Goal: Task Accomplishment & Management: Manage account settings

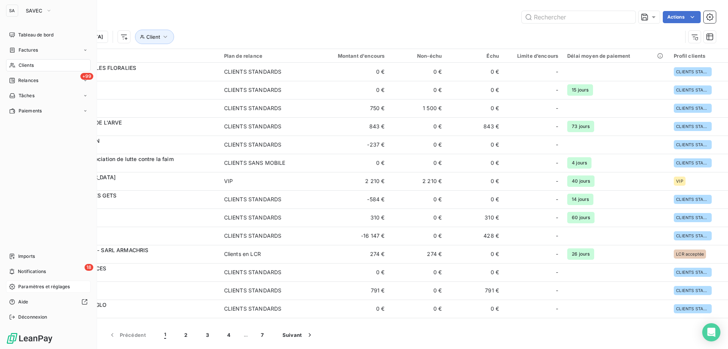
click at [41, 286] on span "Paramètres et réglages" at bounding box center [44, 286] width 52 height 7
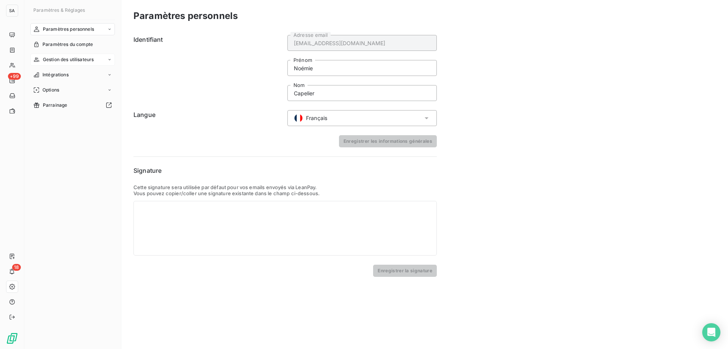
click at [86, 64] on div "Gestion des utilisateurs" at bounding box center [72, 59] width 85 height 12
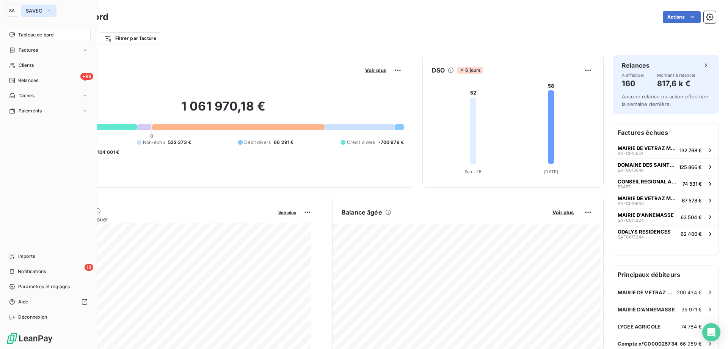
click at [38, 10] on span "SAVEC" at bounding box center [34, 11] width 17 height 6
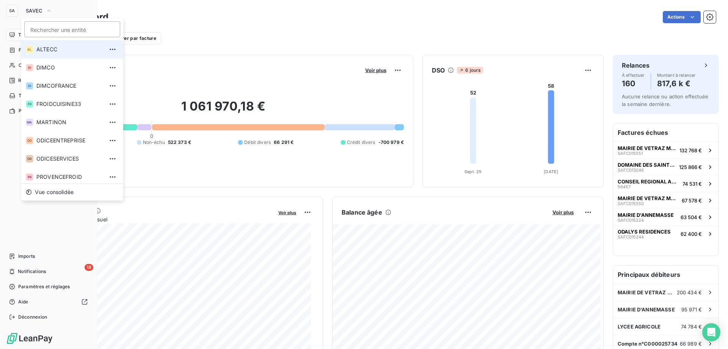
click at [72, 47] on span "ALTECC" at bounding box center [69, 50] width 67 height 8
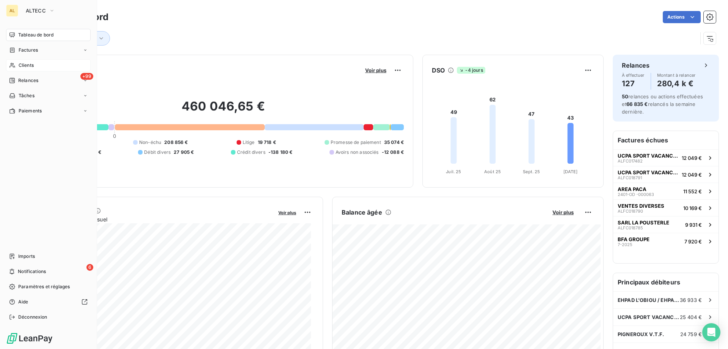
click at [35, 64] on div "Clients" at bounding box center [48, 65] width 85 height 12
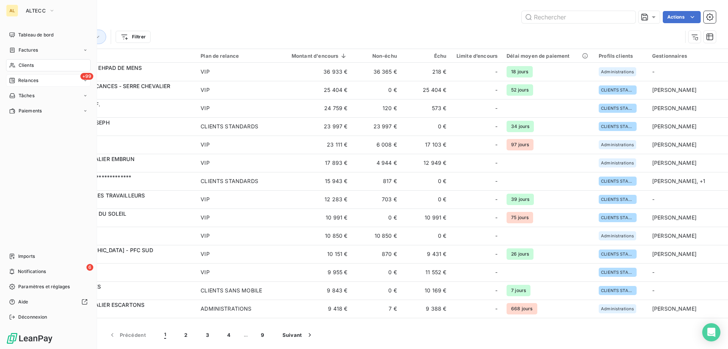
click at [20, 84] on div "+99 Relances" at bounding box center [48, 80] width 85 height 12
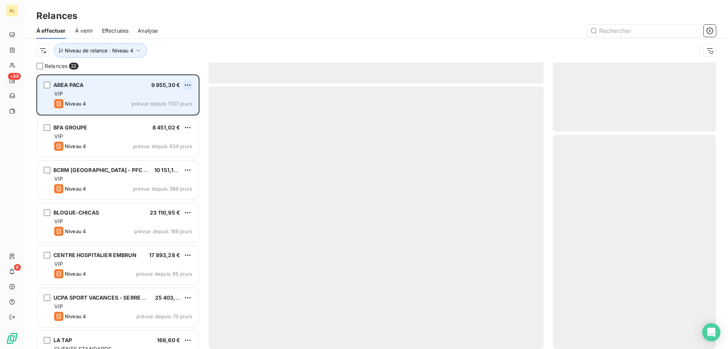
scroll to position [269, 157]
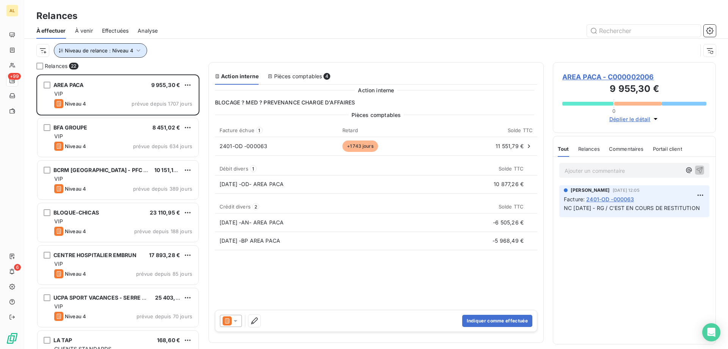
click at [135, 53] on icon "button" at bounding box center [139, 51] width 8 height 8
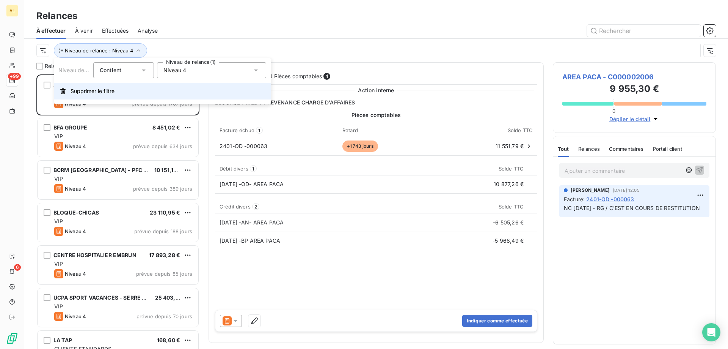
click at [89, 91] on span "Supprimer le filtre" at bounding box center [93, 91] width 44 height 8
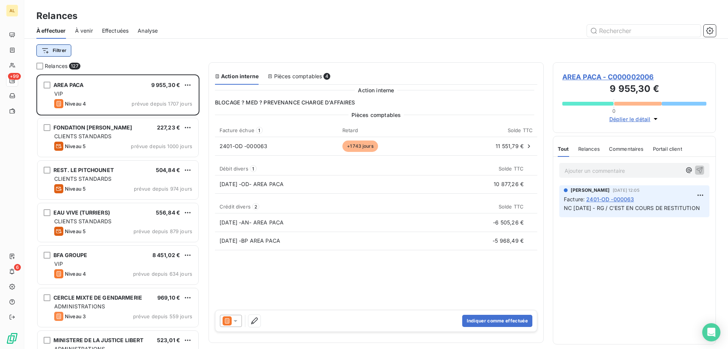
click at [53, 49] on html "AL +99 6 Relances À effectuer À venir Effectuées Analyse Filtrer Relances 127 A…" at bounding box center [364, 174] width 728 height 349
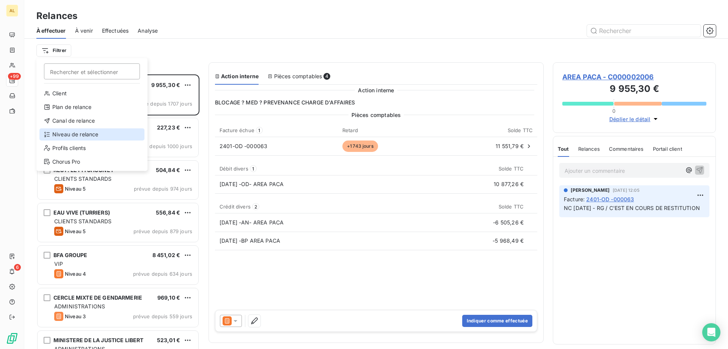
click at [85, 134] on div "Niveau de relance" at bounding box center [91, 134] width 105 height 12
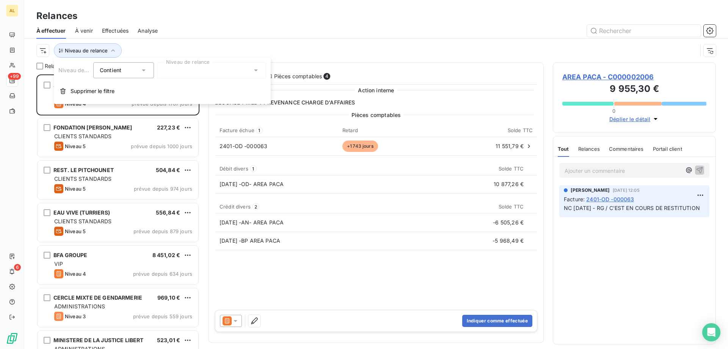
click at [176, 71] on div at bounding box center [211, 70] width 109 height 16
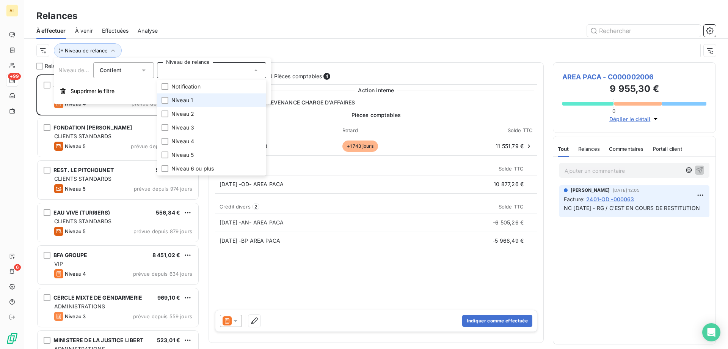
click at [176, 101] on span "Niveau 1" at bounding box center [182, 100] width 22 height 8
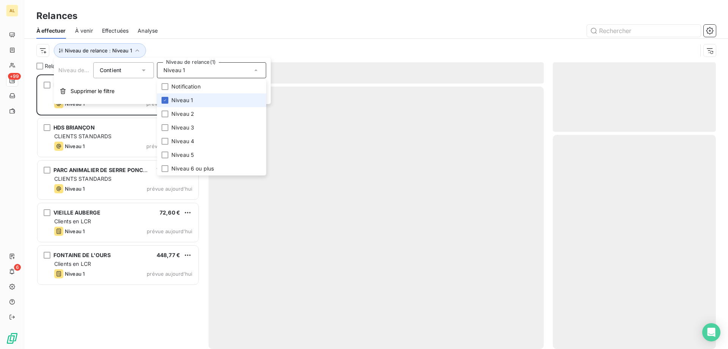
scroll to position [269, 157]
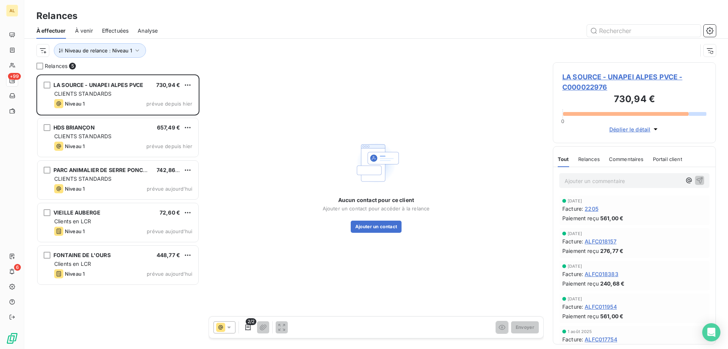
click at [239, 27] on div at bounding box center [441, 31] width 549 height 12
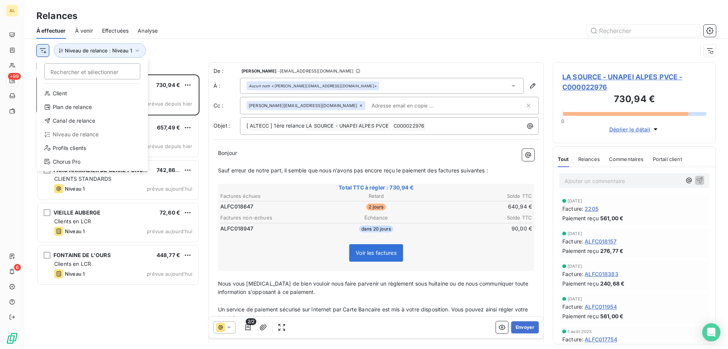
click at [42, 51] on html "AL +99 6 Relances À effectuer À venir Effectuées Analyse Rechercher et sélectio…" at bounding box center [364, 174] width 728 height 349
click at [86, 93] on div "Client" at bounding box center [92, 93] width 105 height 12
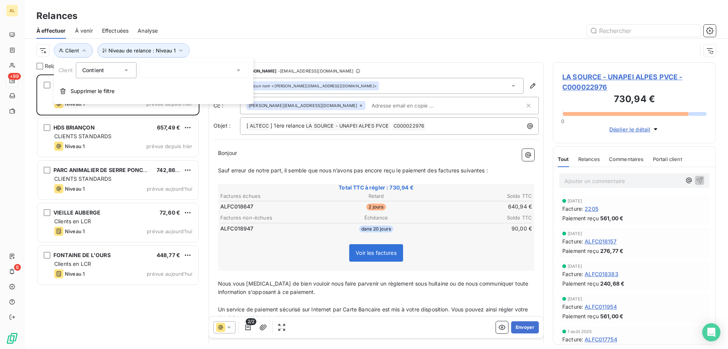
click at [151, 75] on div at bounding box center [194, 70] width 109 height 16
click at [70, 97] on button "Supprimer le filtre" at bounding box center [154, 91] width 200 height 17
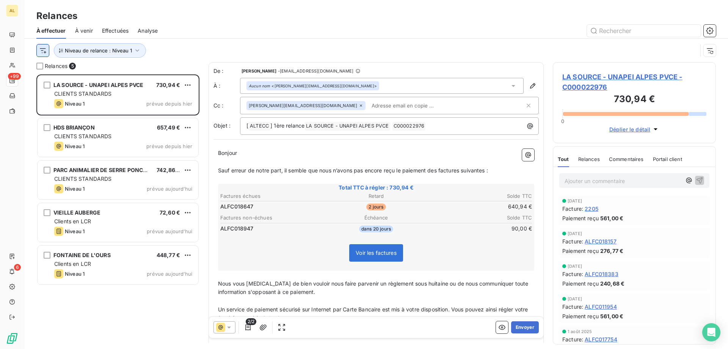
click at [43, 52] on html "AL +99 6 Relances À effectuer À venir Effectuées Analyse Niveau de relance : Ni…" at bounding box center [364, 174] width 728 height 349
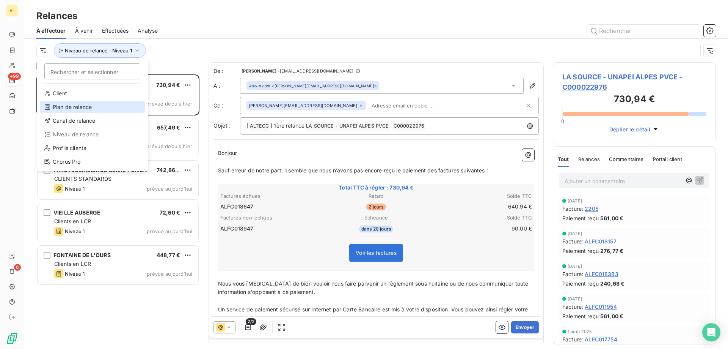
click at [94, 106] on div "Plan de relance" at bounding box center [92, 107] width 105 height 12
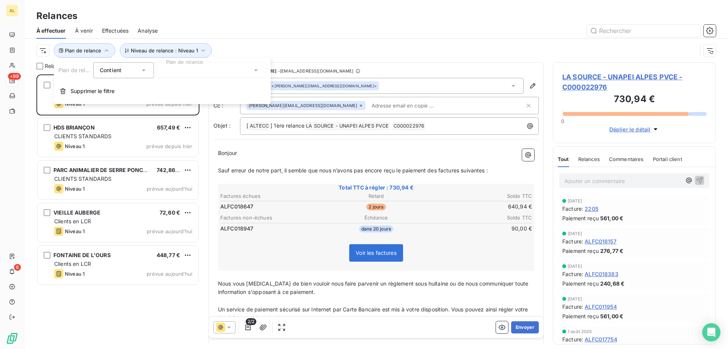
click at [190, 69] on div at bounding box center [211, 70] width 109 height 16
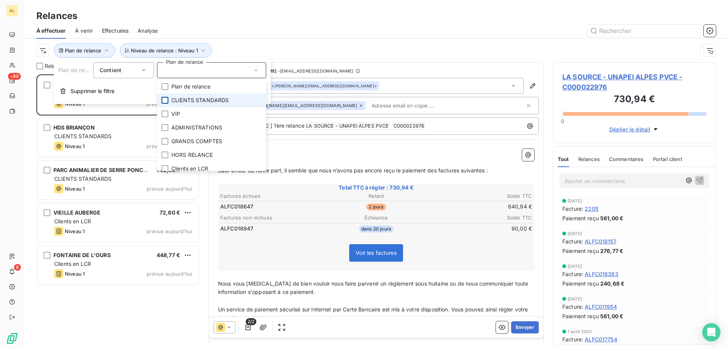
click at [168, 98] on div at bounding box center [165, 100] width 7 height 7
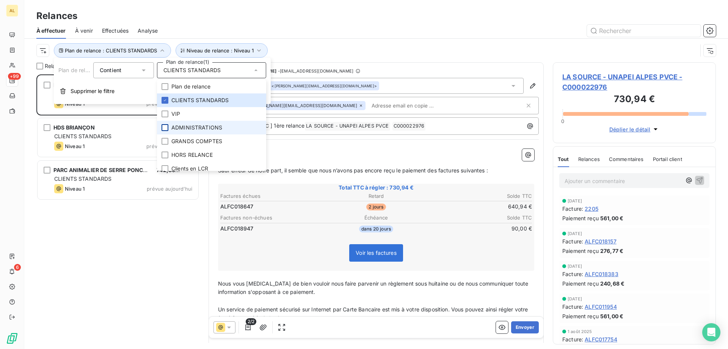
click at [166, 128] on div at bounding box center [165, 127] width 7 height 7
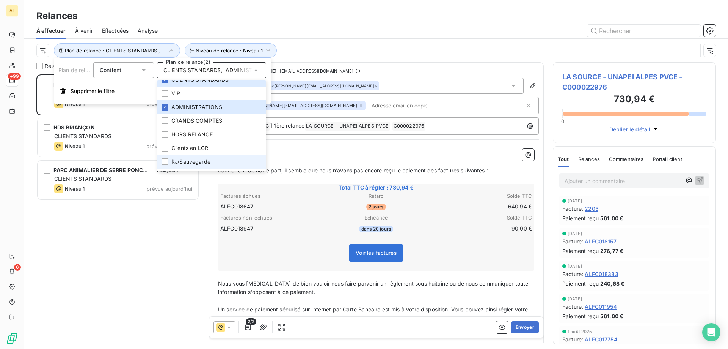
scroll to position [32, 0]
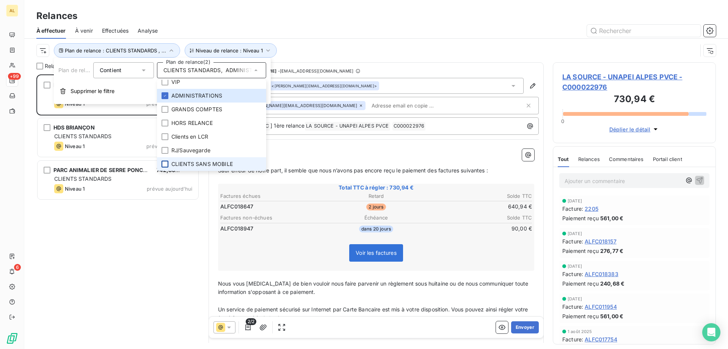
click at [167, 162] on div at bounding box center [165, 163] width 7 height 7
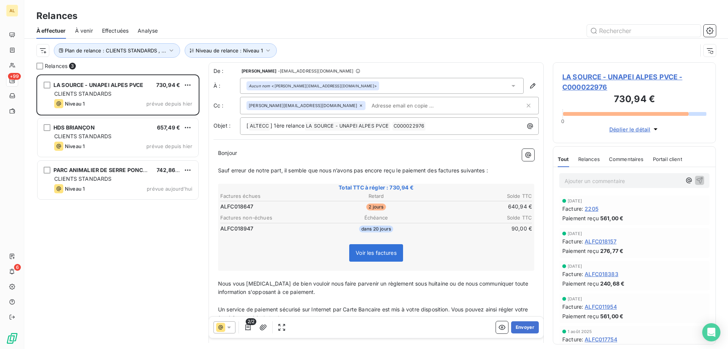
click at [284, 22] on div "Relances" at bounding box center [376, 16] width 704 height 14
click at [149, 316] on div "LA SOURCE - UNAPEI ALPES PVCE 730,94 € CLIENTS STANDARDS Niveau 1 prévue depuis…" at bounding box center [117, 211] width 163 height 274
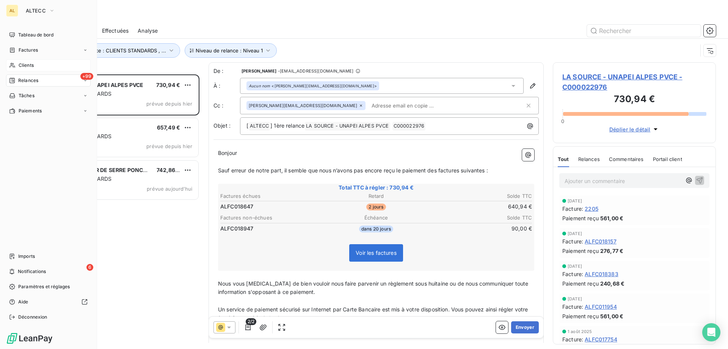
click at [33, 63] on span "Clients" at bounding box center [26, 65] width 15 height 7
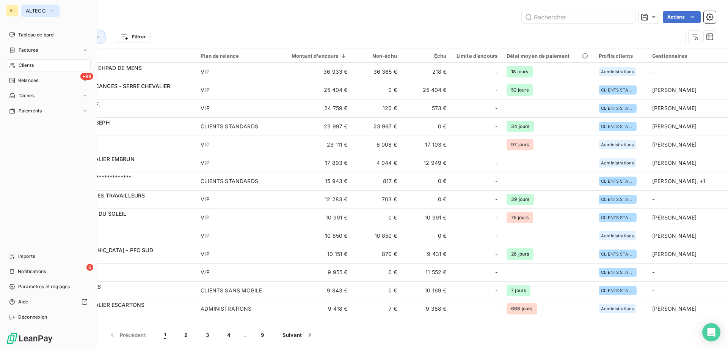
click at [44, 13] on span "ALTECC" at bounding box center [36, 11] width 20 height 6
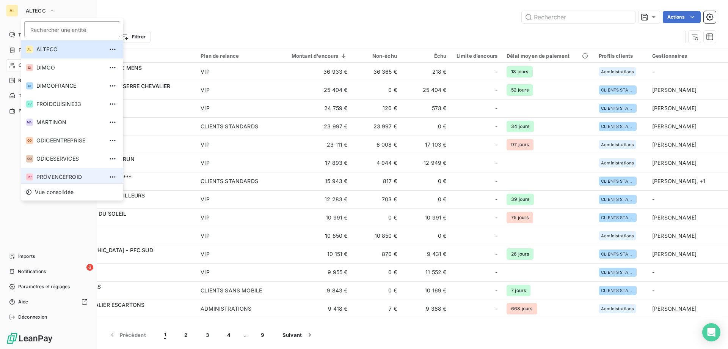
click at [43, 182] on li "PR PROVENCEFROID" at bounding box center [72, 177] width 102 height 18
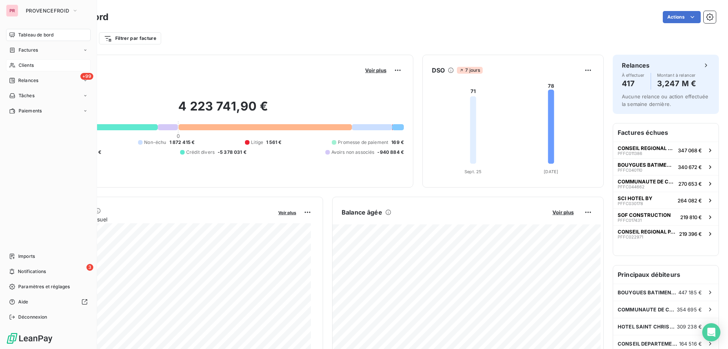
click at [21, 65] on span "Clients" at bounding box center [26, 65] width 15 height 7
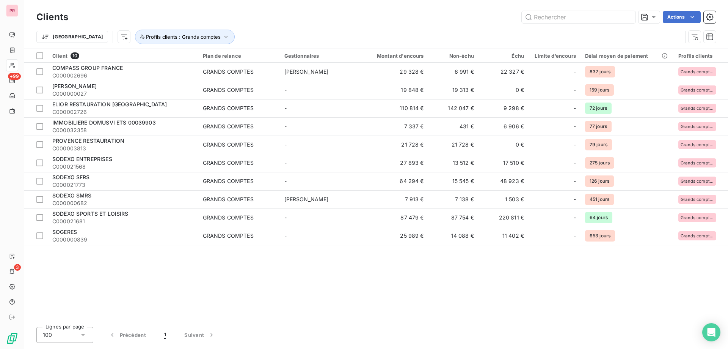
click at [344, 23] on div "Actions" at bounding box center [396, 17] width 639 height 12
click at [222, 39] on icon "button" at bounding box center [226, 37] width 8 height 8
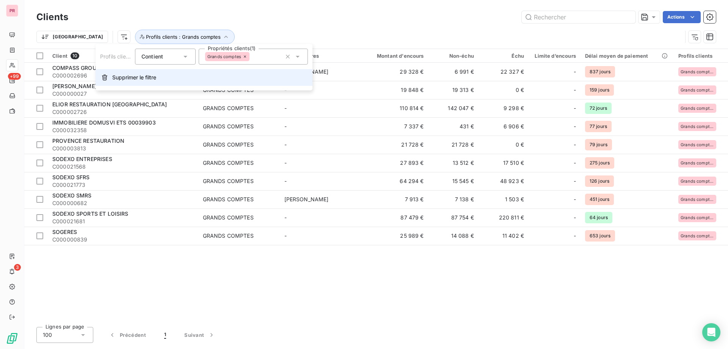
click at [140, 80] on span "Supprimer le filtre" at bounding box center [134, 78] width 44 height 8
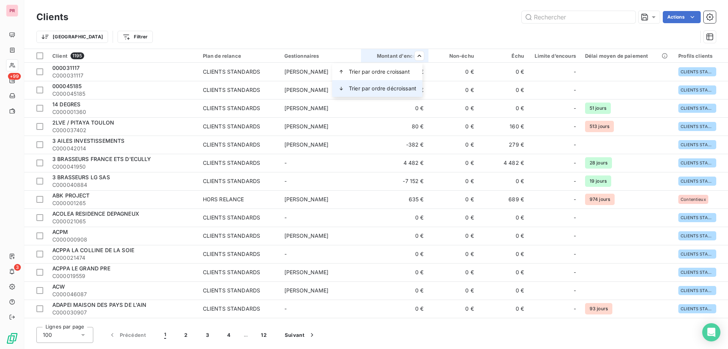
click at [398, 85] on span "Trier par ordre décroissant" at bounding box center [383, 89] width 68 height 8
